Goal: Information Seeking & Learning: Learn about a topic

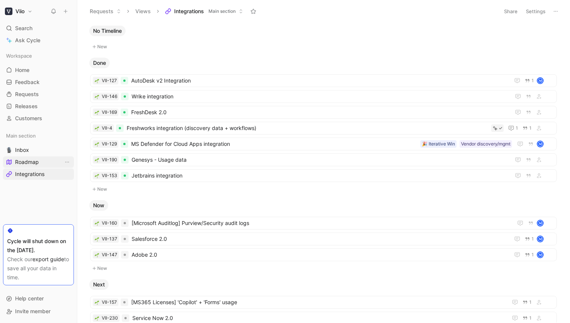
click at [21, 158] on link "Roadmap" at bounding box center [38, 161] width 71 height 11
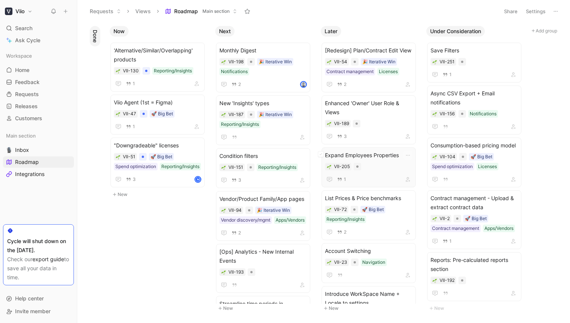
click at [382, 154] on span "Expand Employees Properties" at bounding box center [368, 155] width 87 height 9
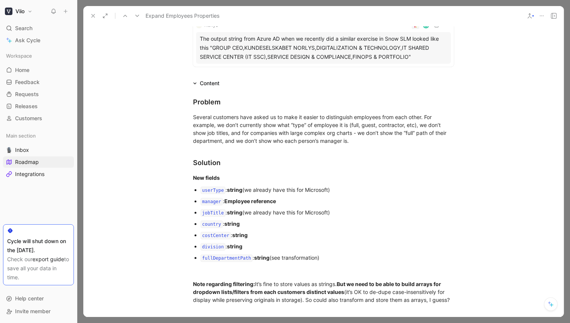
scroll to position [79, 0]
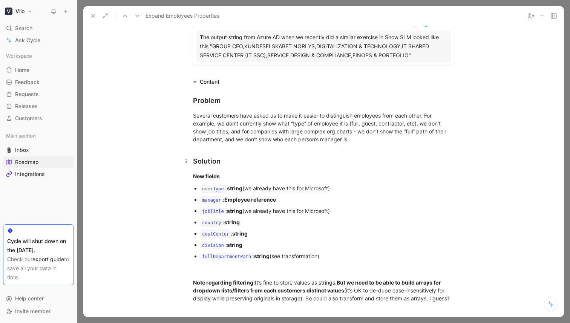
click at [206, 158] on div "Solution" at bounding box center [323, 161] width 261 height 10
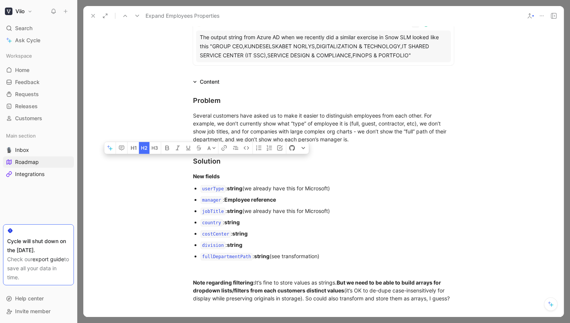
copy div "Solution"
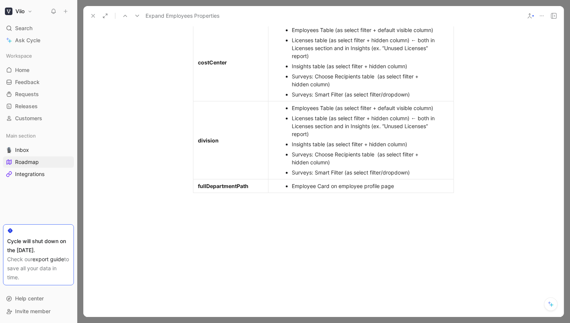
scroll to position [1091, 0]
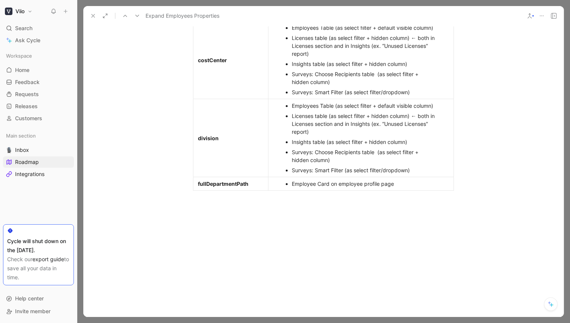
click at [317, 232] on div at bounding box center [323, 258] width 480 height 97
paste div
click at [198, 231] on div "Solution" at bounding box center [323, 233] width 261 height 10
click at [197, 231] on div "Solution" at bounding box center [323, 233] width 261 height 10
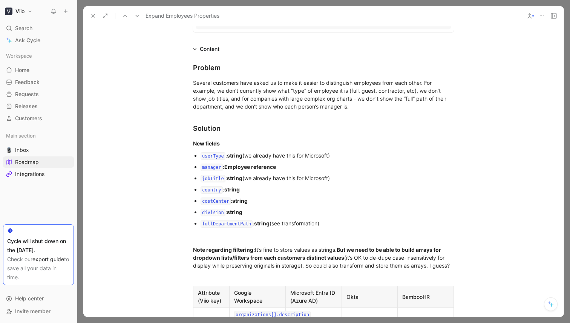
scroll to position [0, 0]
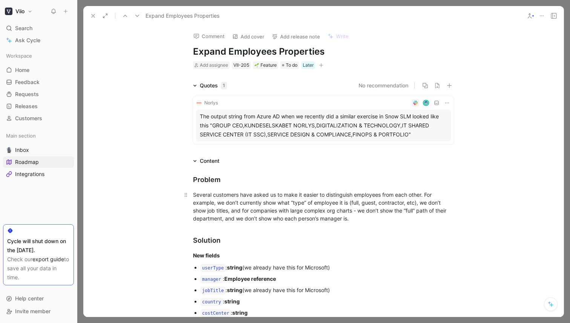
click at [414, 220] on div "Several customers have asked us to make it easier to distinguish employees from…" at bounding box center [323, 207] width 261 height 32
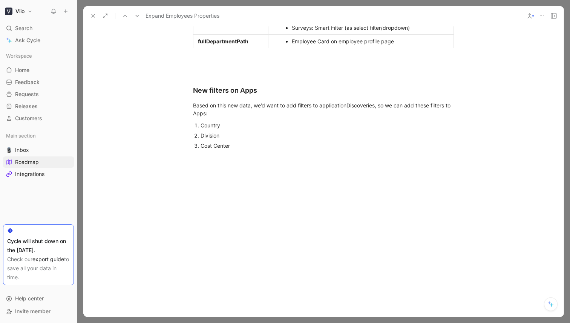
scroll to position [1256, 0]
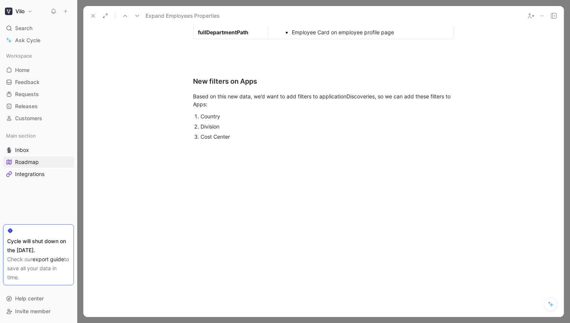
drag, startPoint x: 94, startPoint y: 17, endPoint x: 147, endPoint y: 11, distance: 53.1
click at [94, 17] on use at bounding box center [93, 15] width 3 height 3
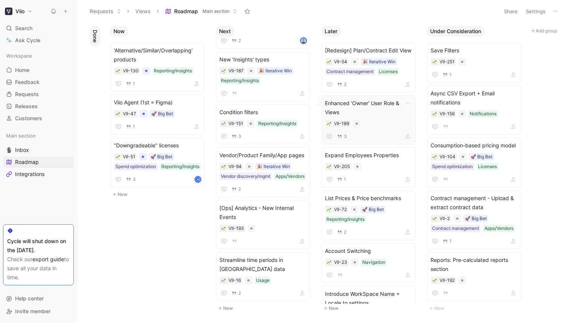
click at [377, 114] on span "Enhanced 'Owner' User Role & Views" at bounding box center [368, 108] width 87 height 18
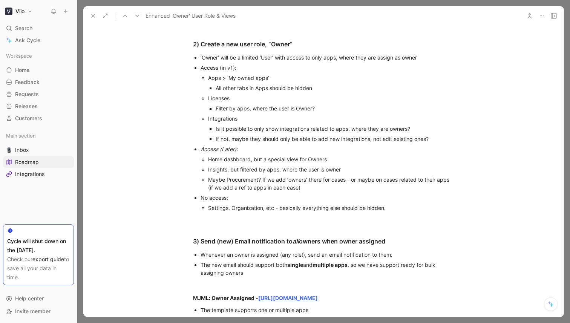
scroll to position [378, 0]
